Goal: Information Seeking & Learning: Learn about a topic

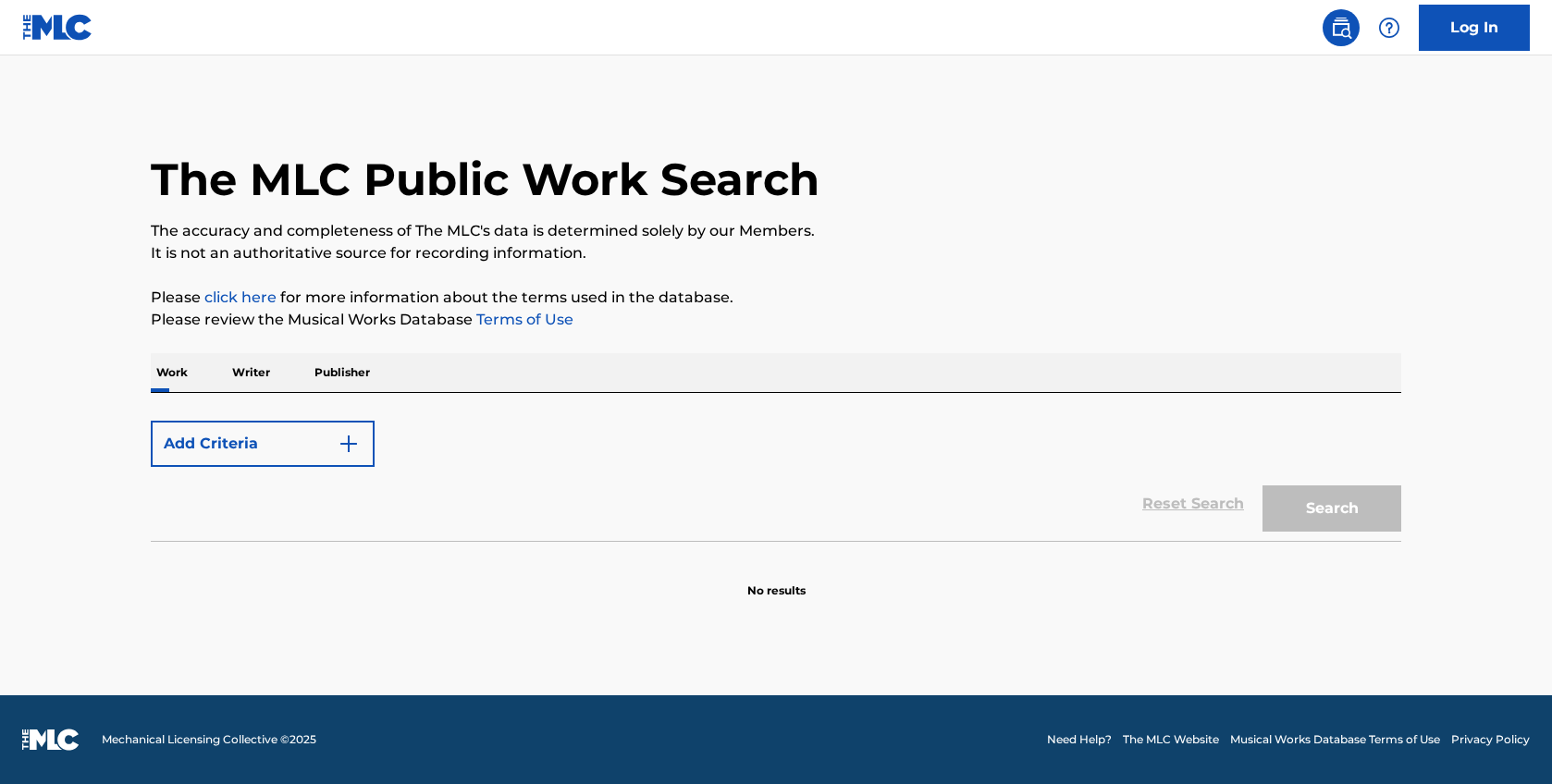
click at [357, 449] on img "Search Form" at bounding box center [349, 443] width 22 height 22
click at [360, 444] on button "Add Criteria" at bounding box center [263, 443] width 224 height 46
click at [178, 374] on p "Work" at bounding box center [172, 372] width 42 height 39
click at [241, 358] on p "Writer" at bounding box center [251, 372] width 49 height 39
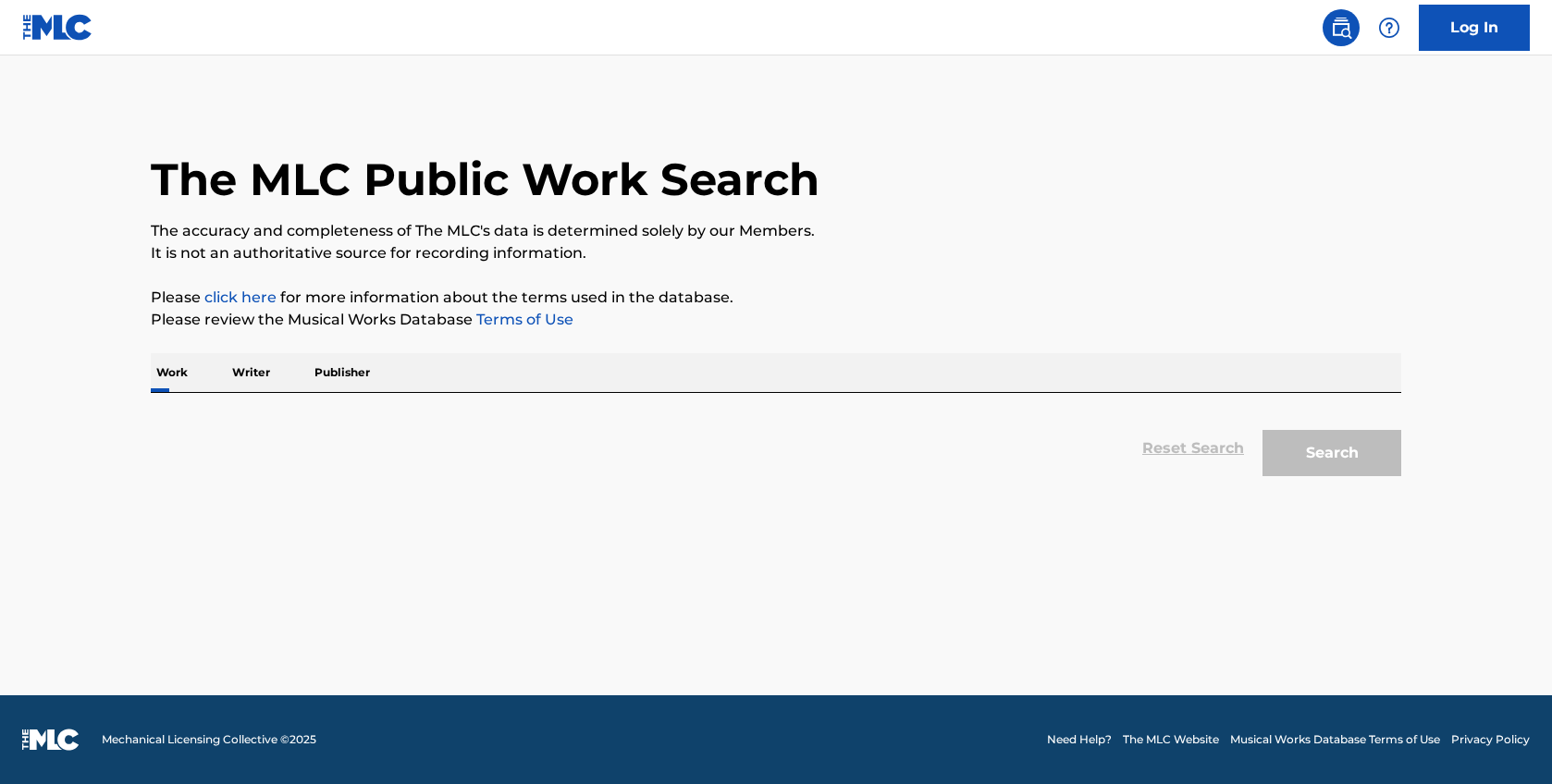
click at [188, 367] on p "Work" at bounding box center [172, 372] width 42 height 39
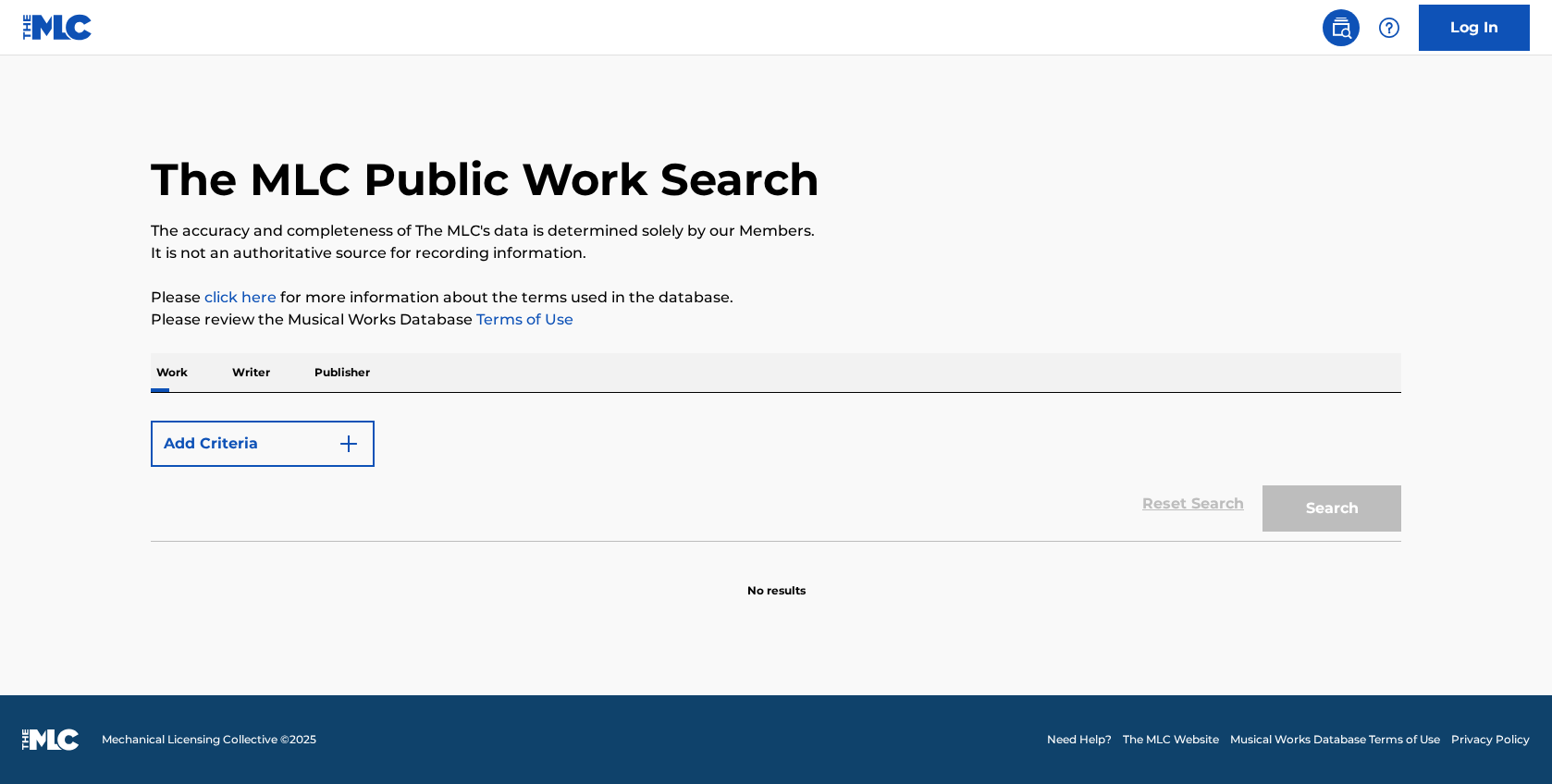
click at [240, 288] on link "click here" at bounding box center [240, 297] width 72 height 18
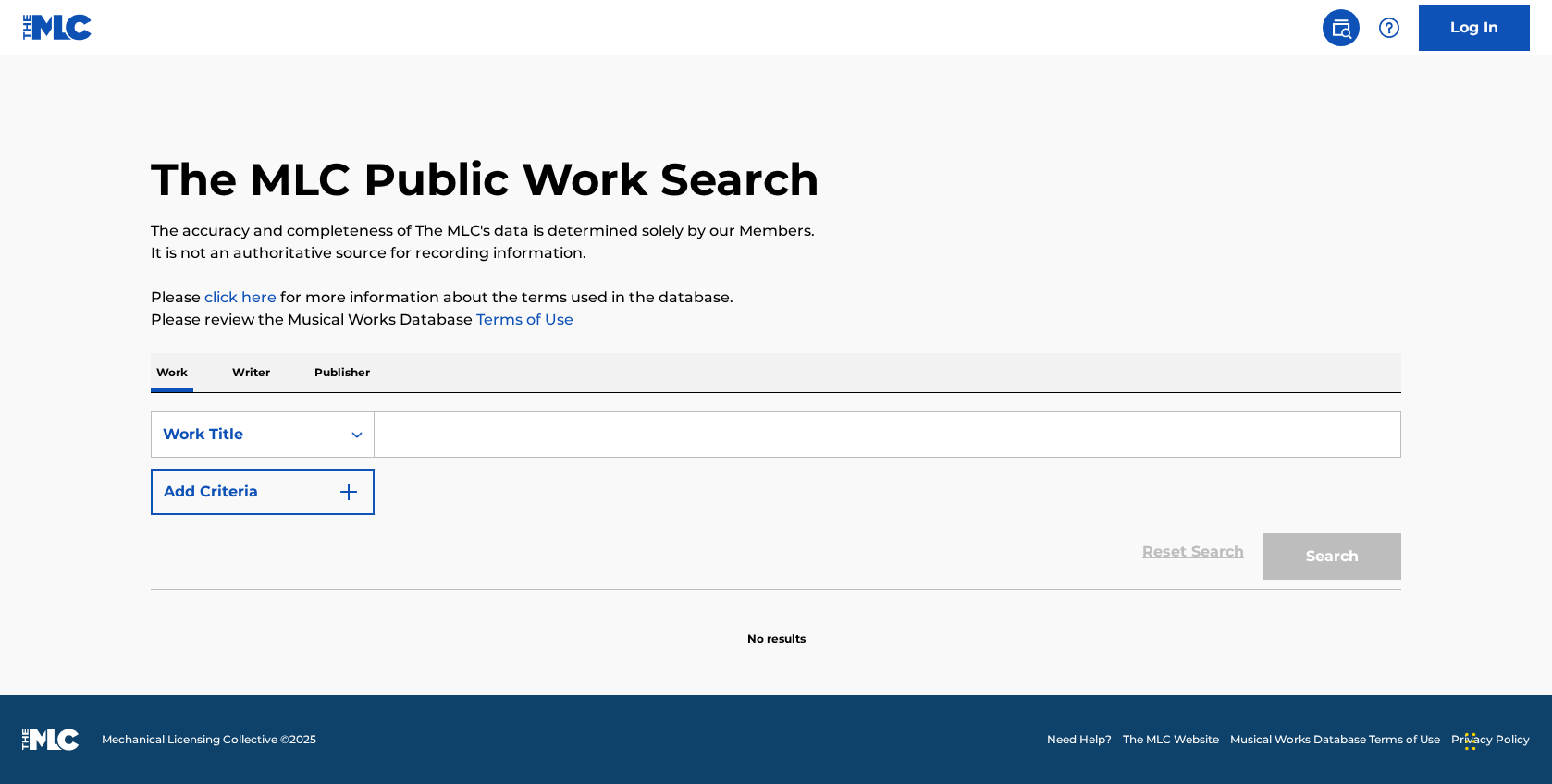
click at [430, 443] on input "Search Form" at bounding box center [887, 434] width 1026 height 44
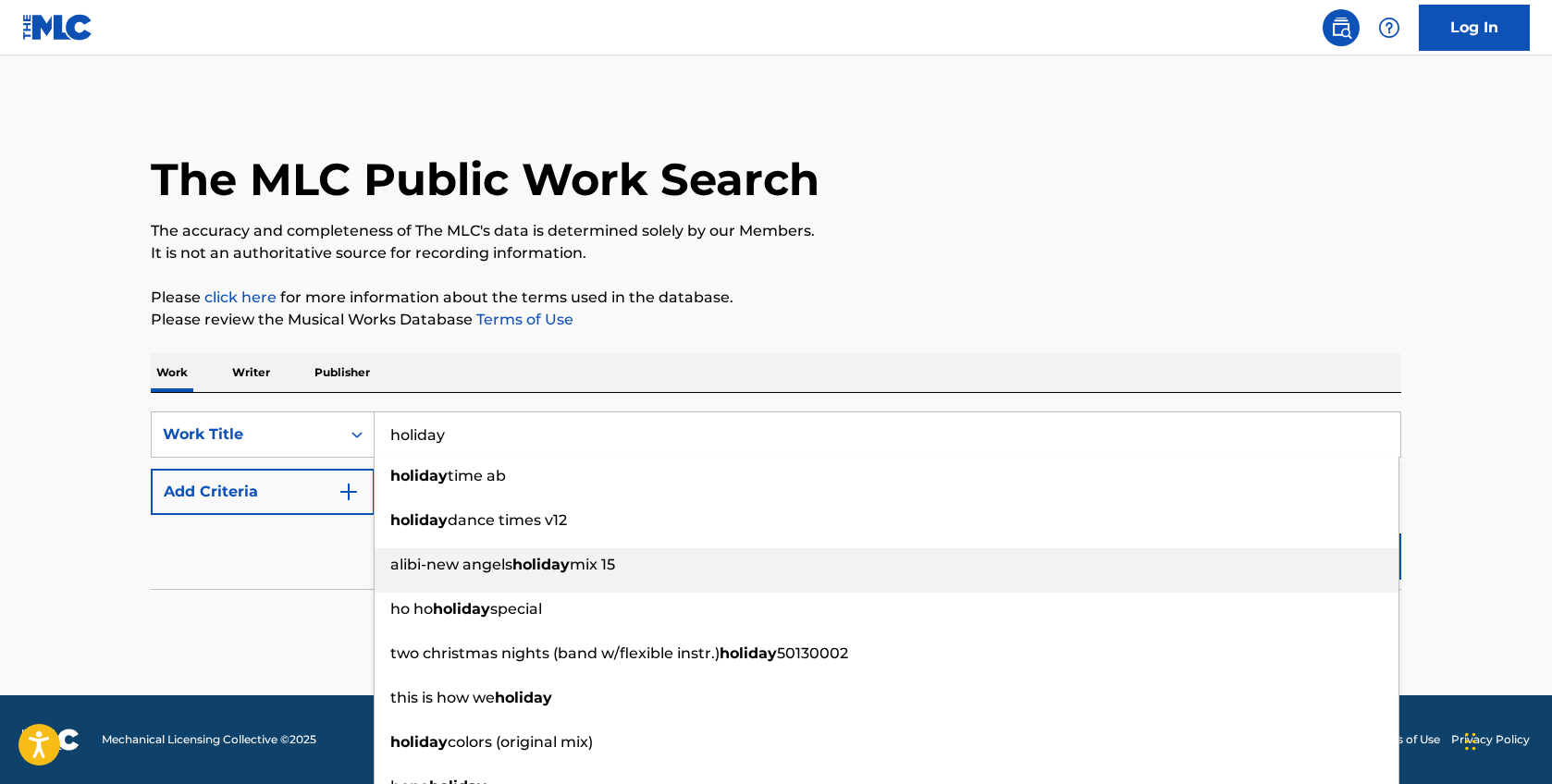
type input "holiday"
click at [336, 580] on div "Reset Search Search" at bounding box center [776, 552] width 1251 height 74
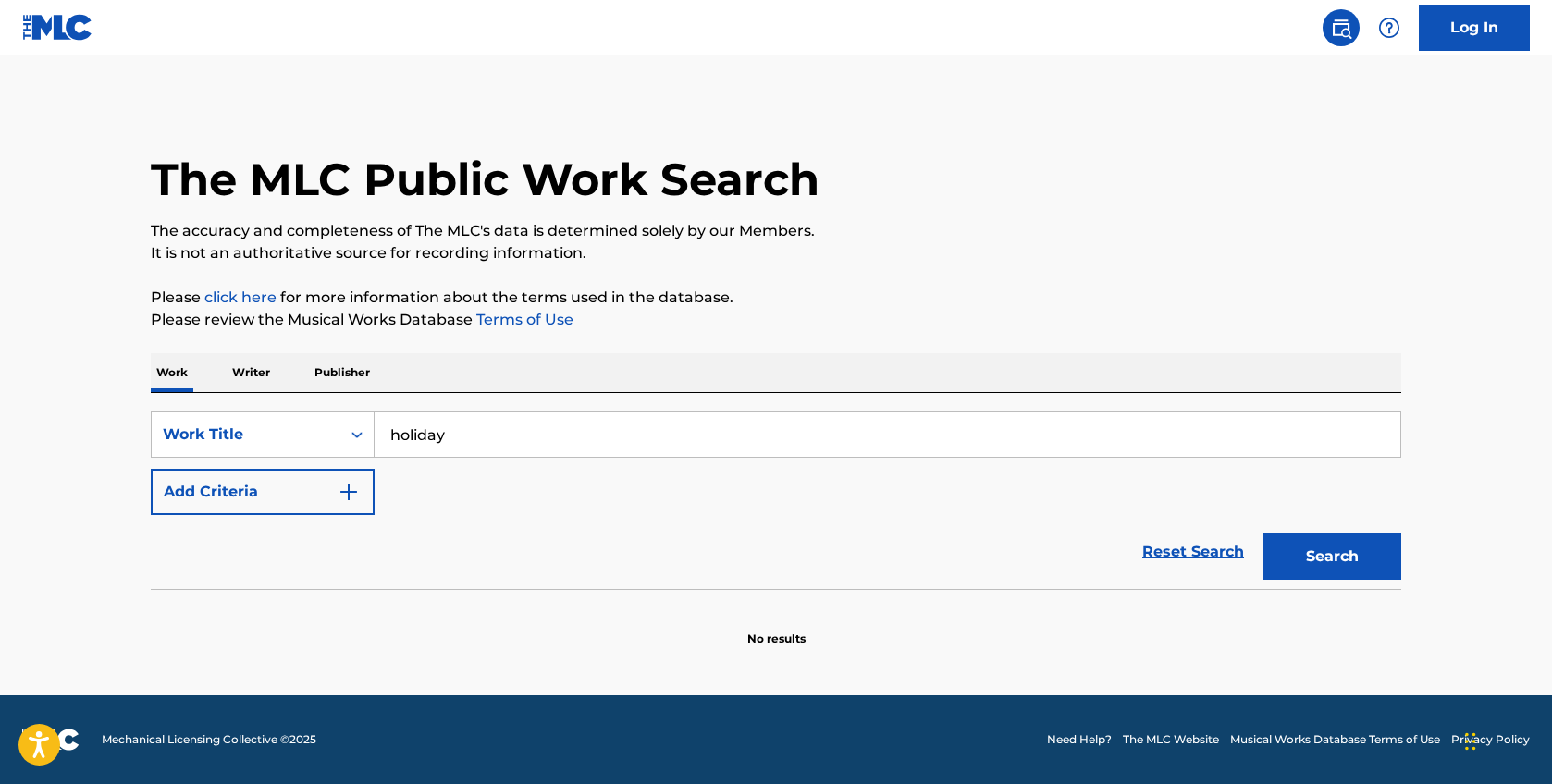
click at [358, 495] on img "Search Form" at bounding box center [349, 492] width 22 height 22
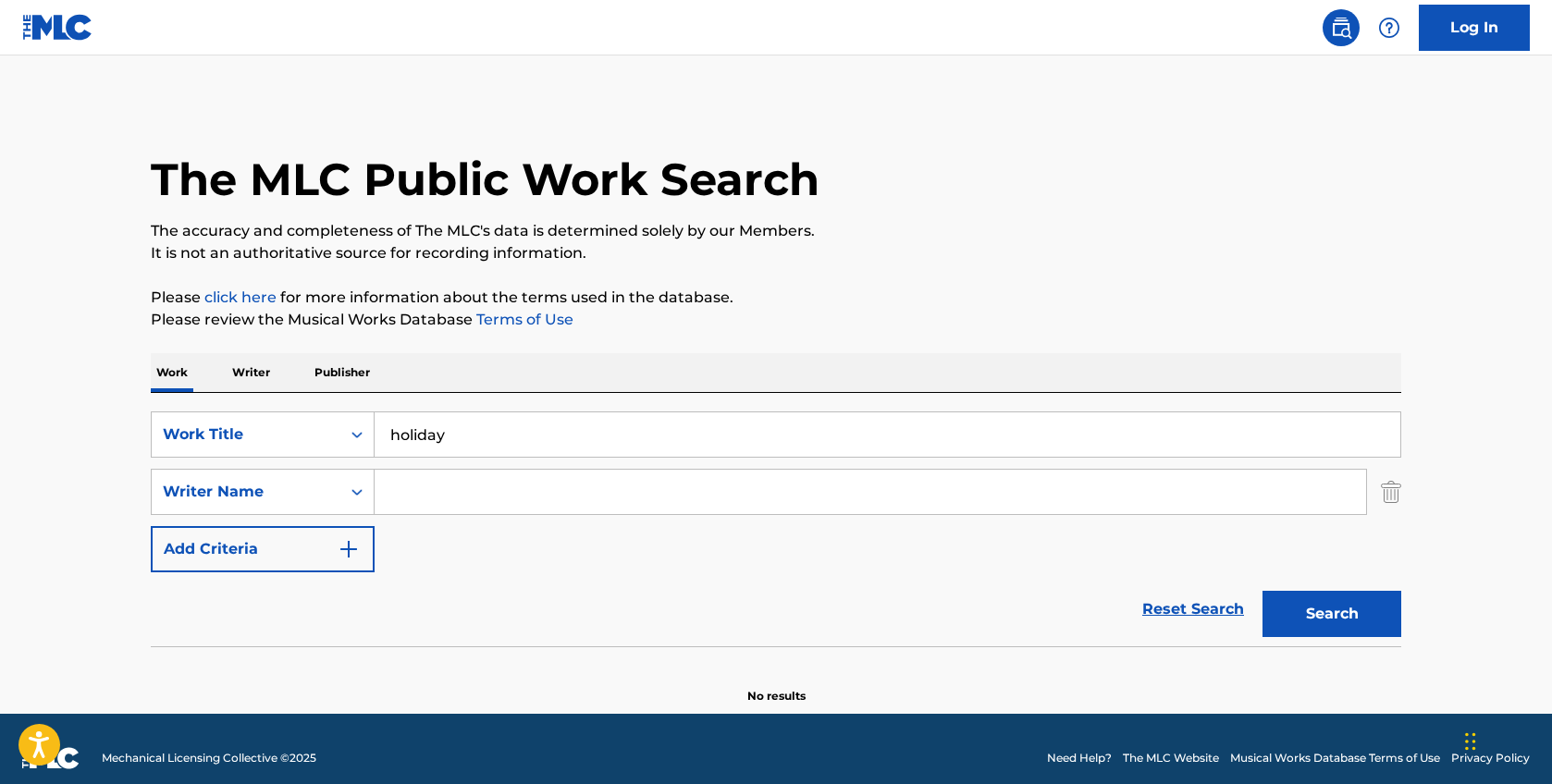
click at [425, 488] on input "Search Form" at bounding box center [870, 492] width 992 height 44
type input "[PERSON_NAME]"
click at [1277, 607] on button "Search" at bounding box center [1332, 613] width 138 height 46
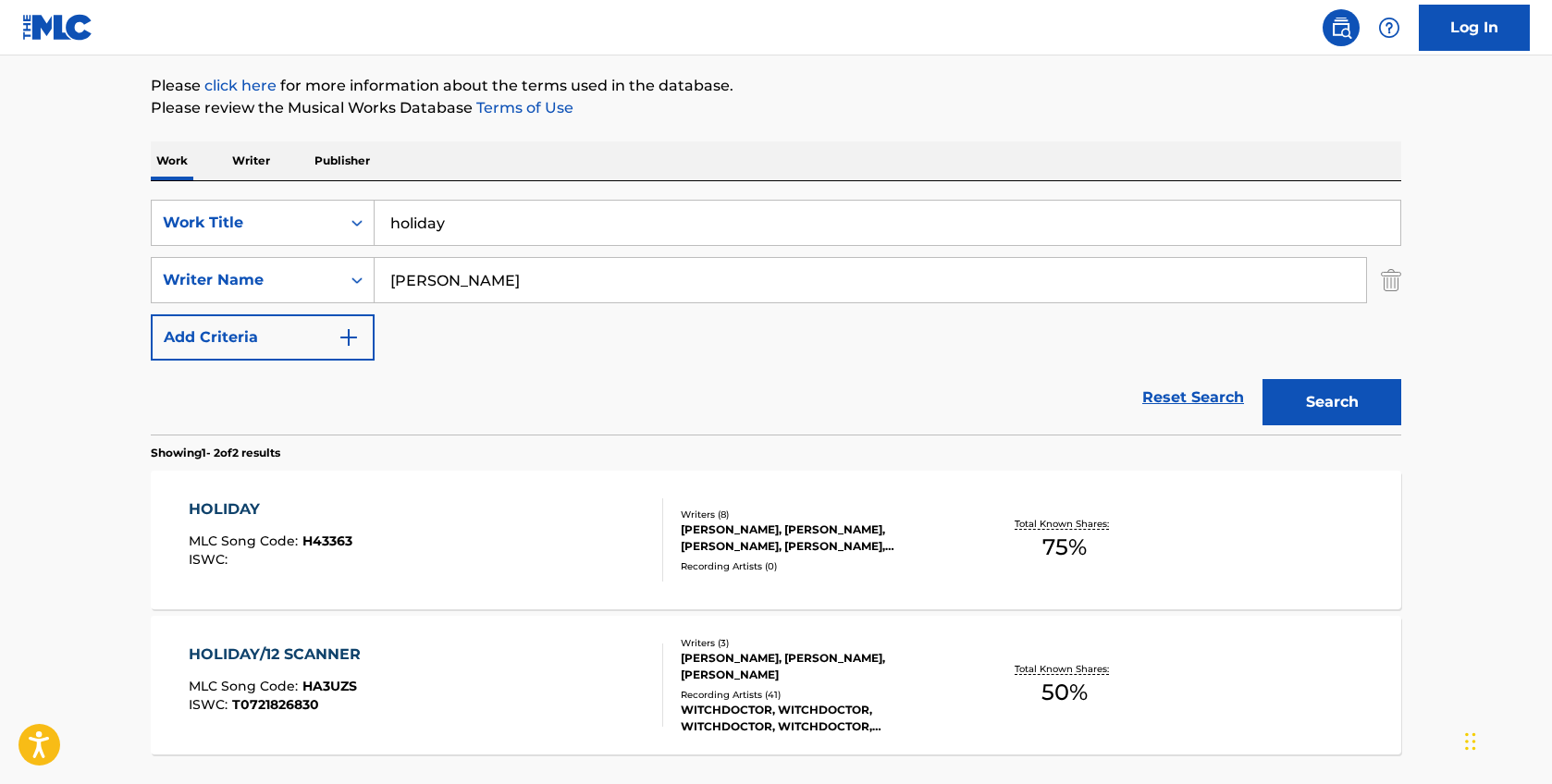
scroll to position [217, 0]
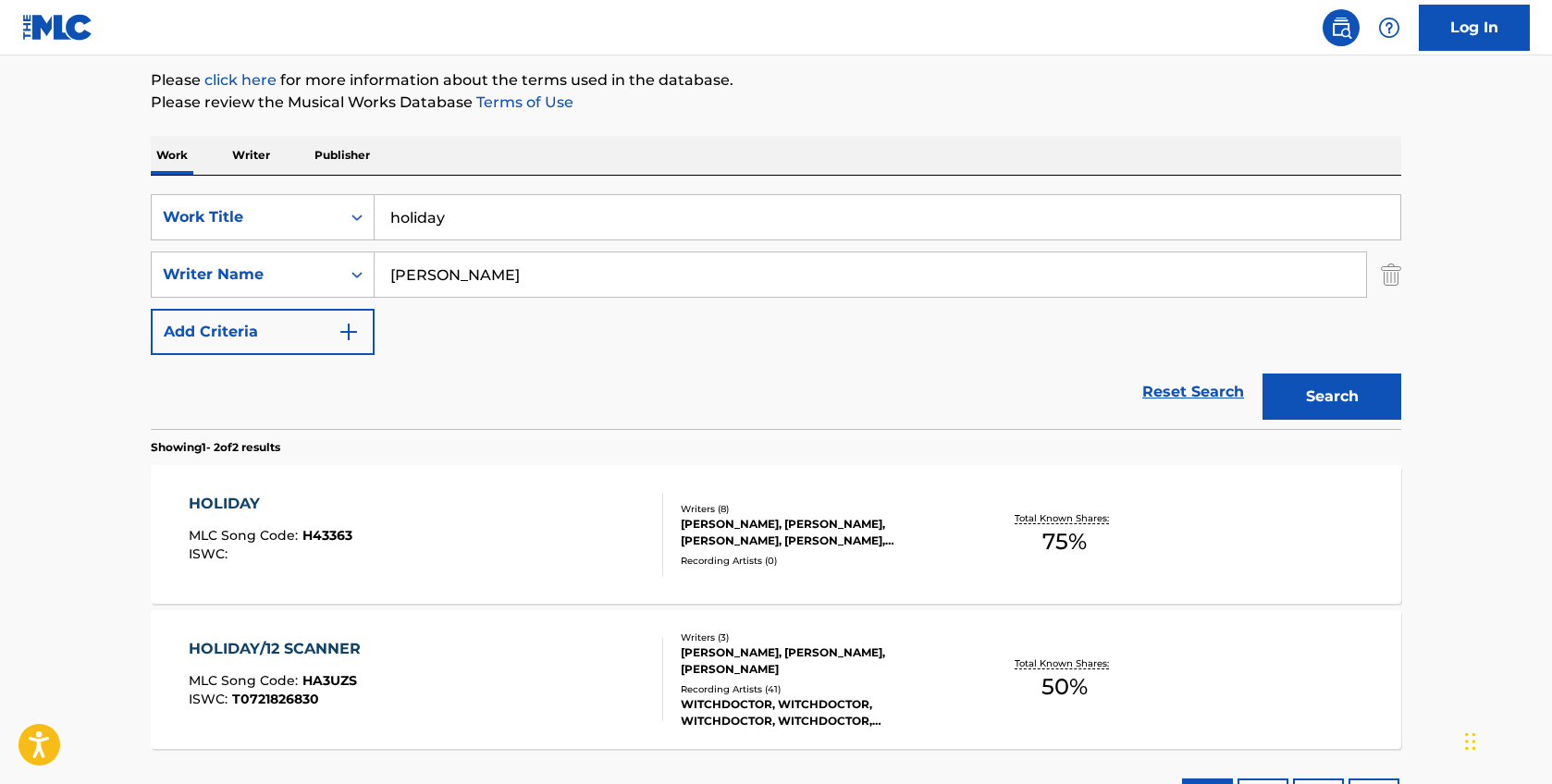
click at [875, 512] on div "Writers ( 8 )" at bounding box center [820, 509] width 280 height 14
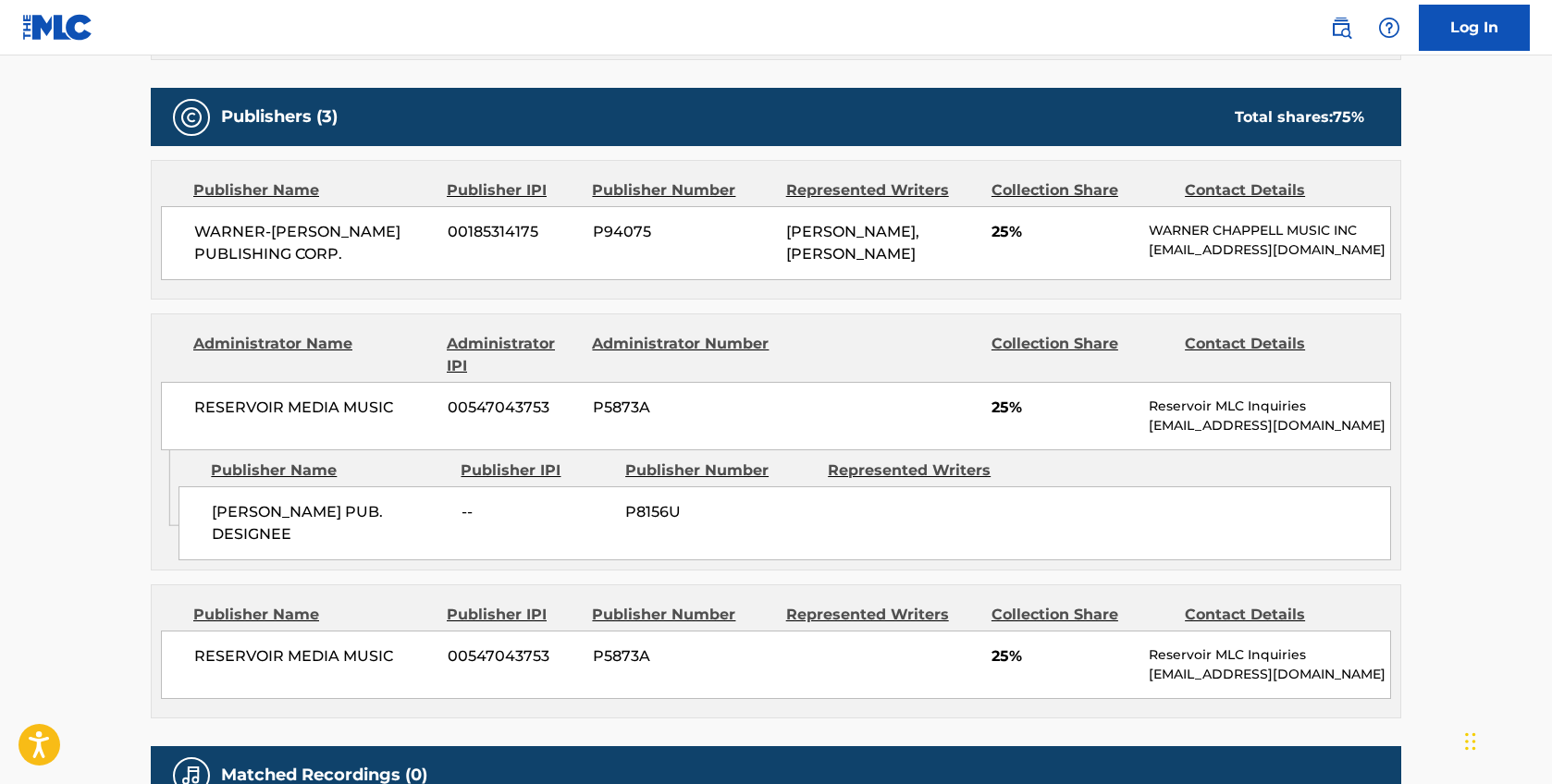
scroll to position [942, 0]
